Goal: Check status: Check status

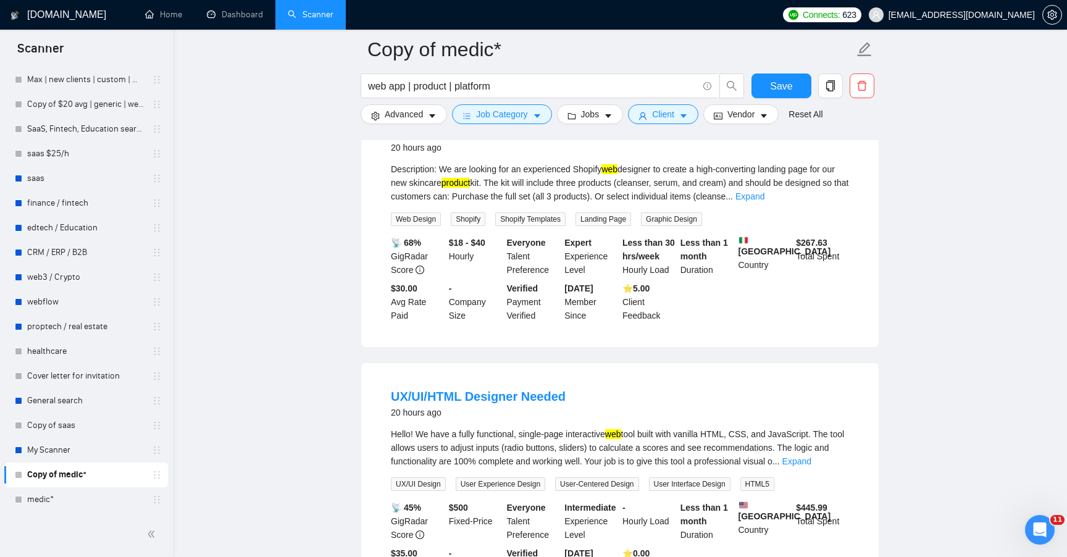
scroll to position [1286, 0]
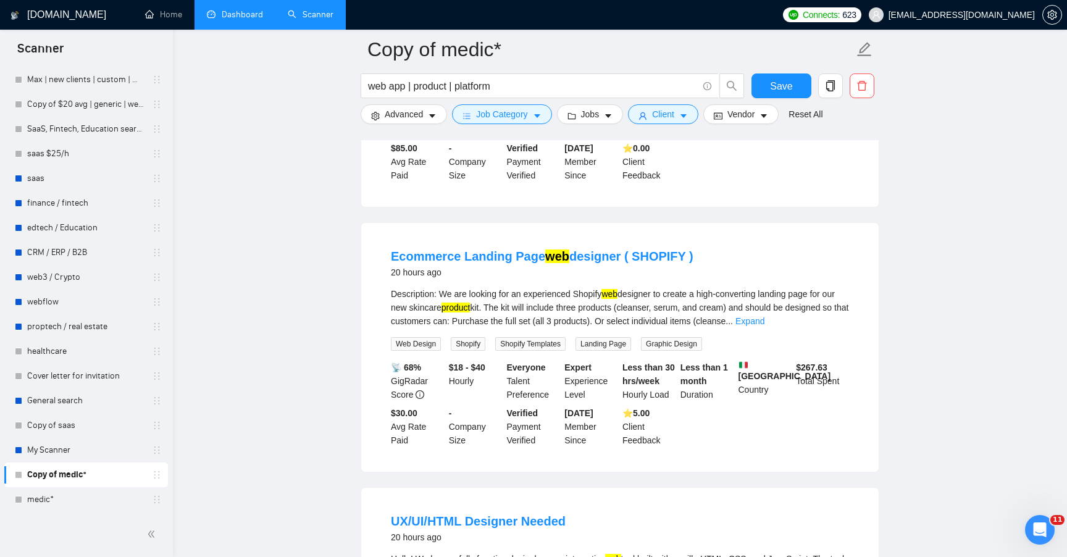
click at [215, 20] on link "Dashboard" at bounding box center [235, 14] width 56 height 11
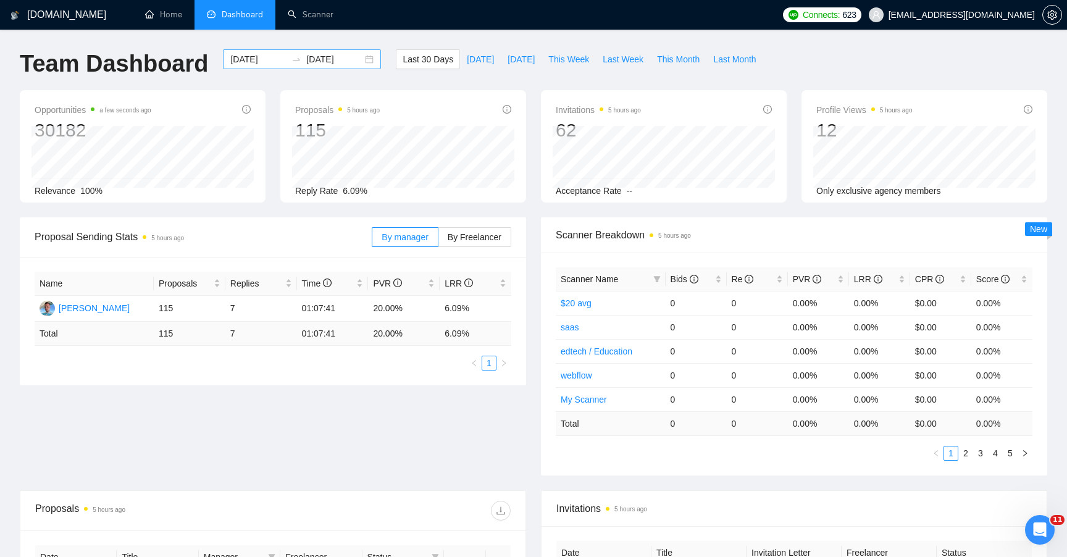
click at [259, 63] on input "[DATE]" at bounding box center [258, 60] width 56 height 14
click at [610, 64] on span "Last Week" at bounding box center [623, 60] width 41 height 14
type input "[DATE]"
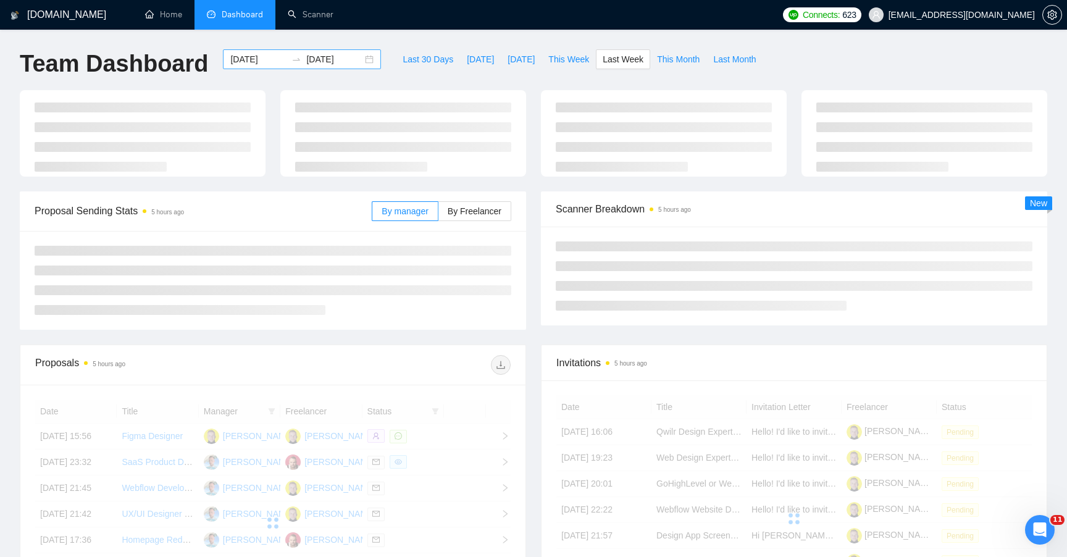
click at [258, 59] on input "[DATE]" at bounding box center [258, 60] width 56 height 14
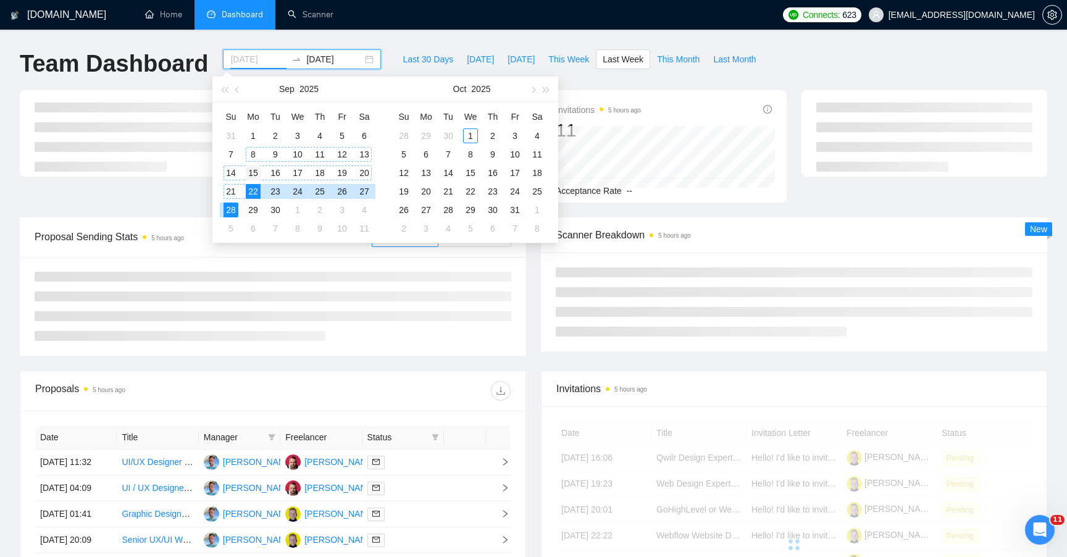
type input "[DATE]"
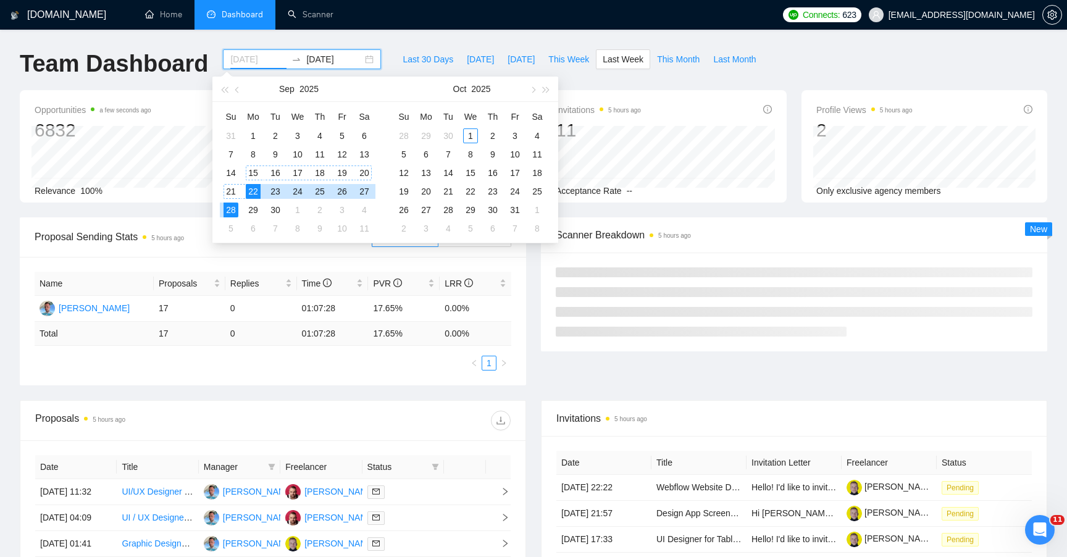
click at [258, 174] on div "15" at bounding box center [253, 173] width 15 height 15
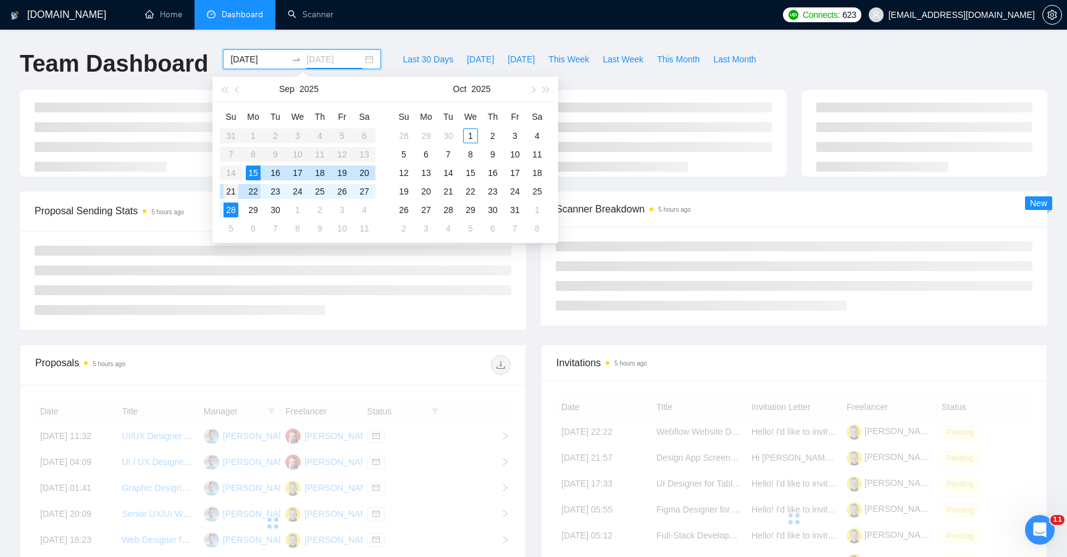
type input "[DATE]"
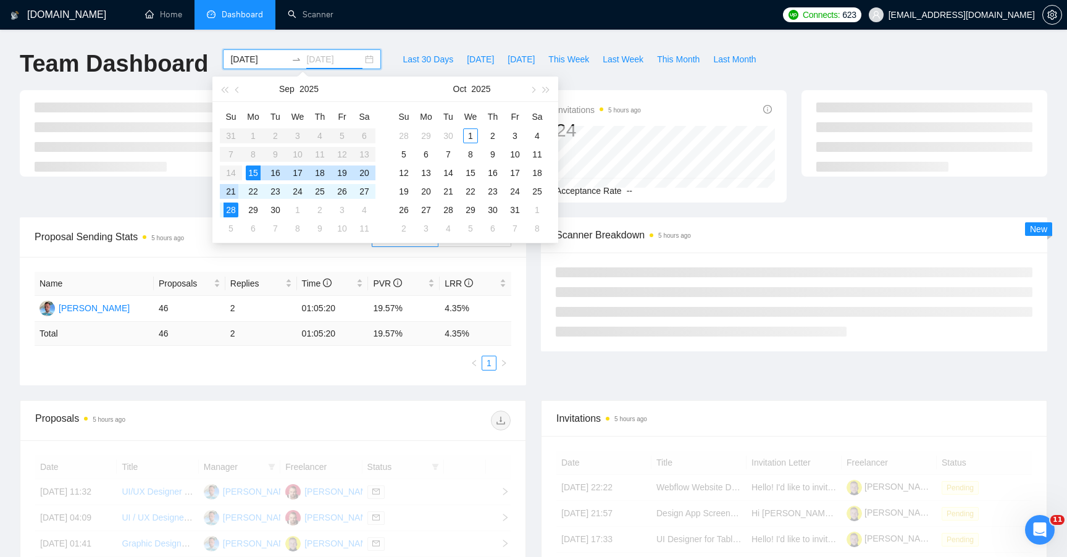
click at [235, 195] on div "21" at bounding box center [231, 191] width 15 height 15
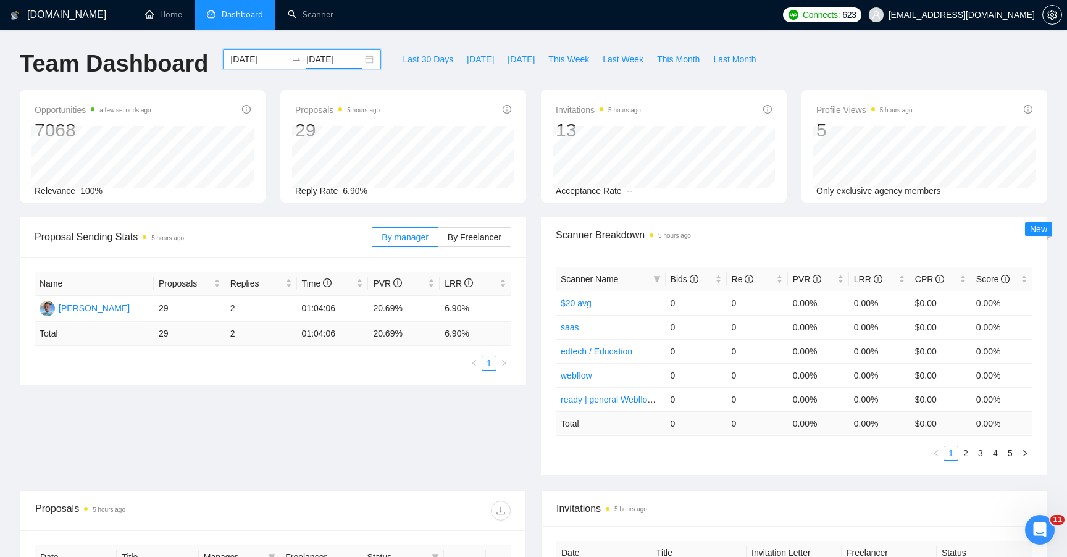
click at [511, 83] on div "Last 30 Days [DATE] [DATE] This Week Last Week This Month Last Month" at bounding box center [580, 69] width 382 height 41
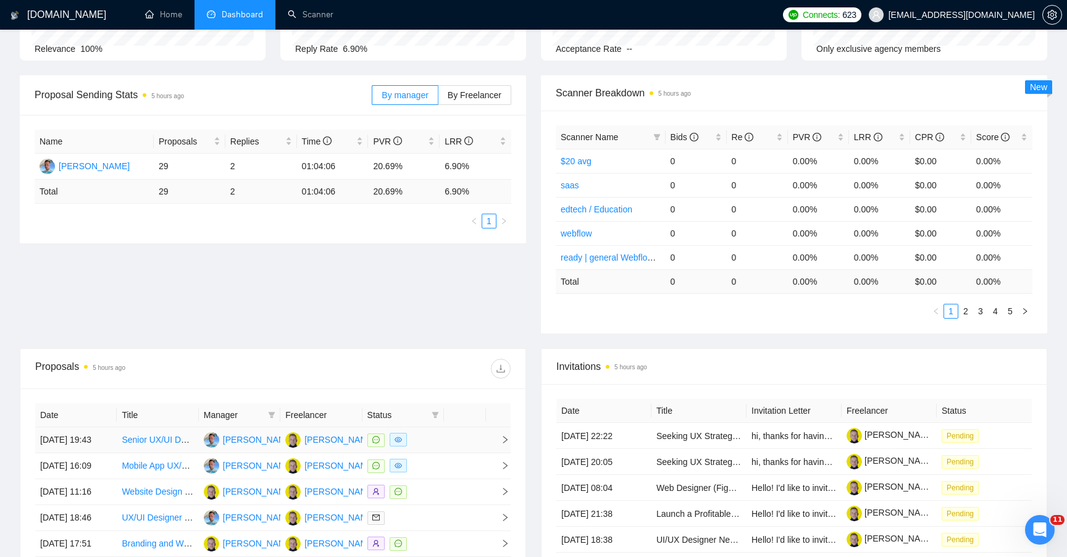
scroll to position [141, 0]
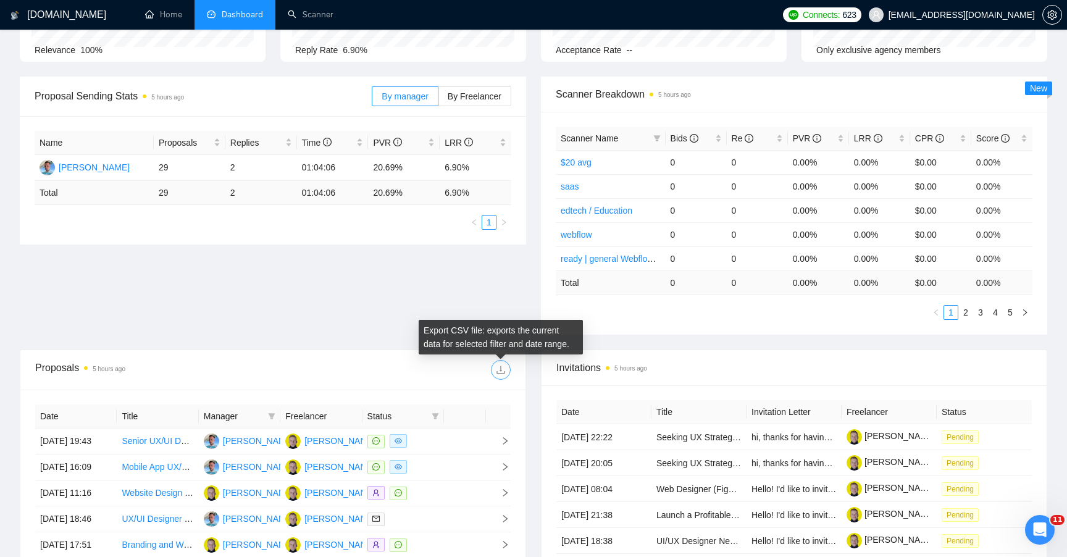
click at [501, 368] on icon "download" at bounding box center [501, 370] width 8 height 8
